Goal: Find specific page/section: Find specific page/section

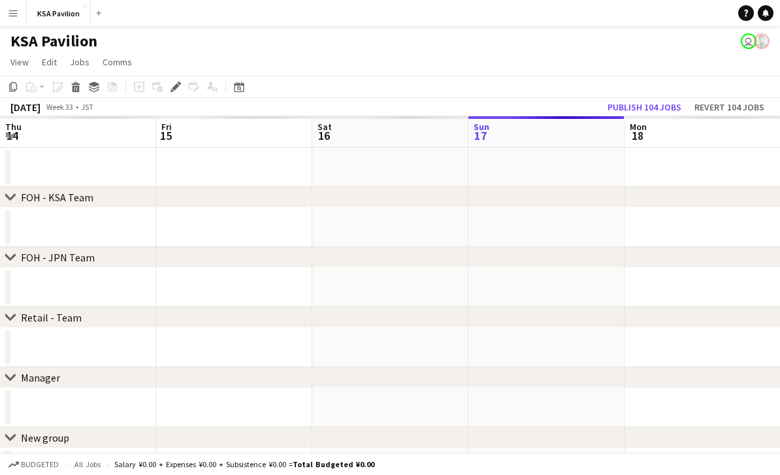
scroll to position [0, 327]
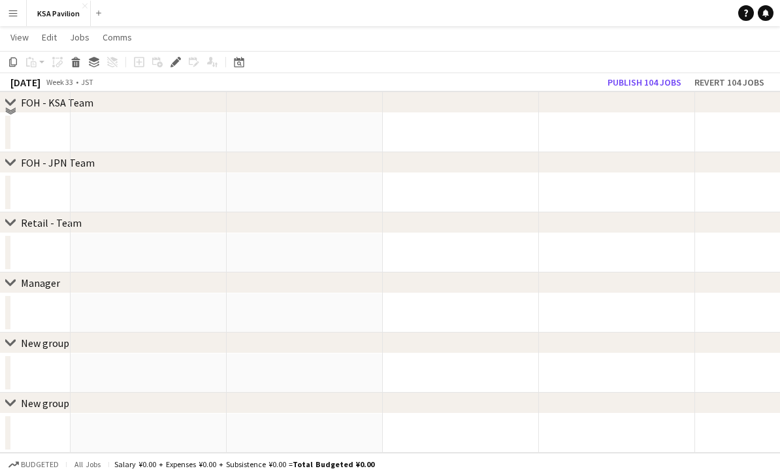
scroll to position [51, 0]
